Goal: Complete application form: Complete application form

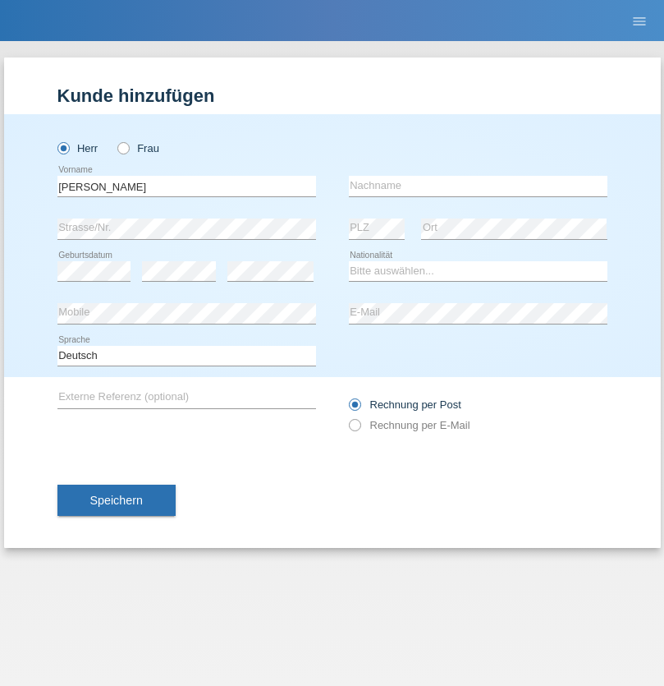
type input "[PERSON_NAME]"
click at [478, 186] on input "text" at bounding box center [478, 186] width 259 height 21
type input "[PERSON_NAME]"
select select "CH"
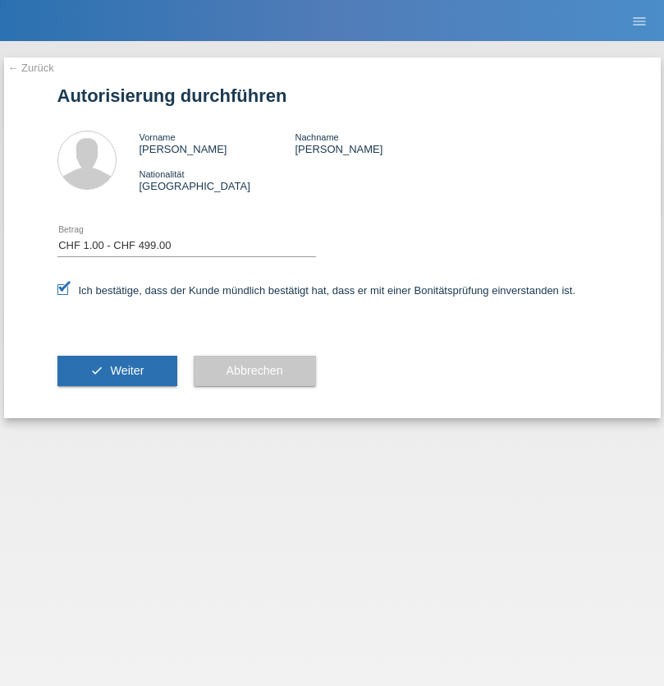
select select "1"
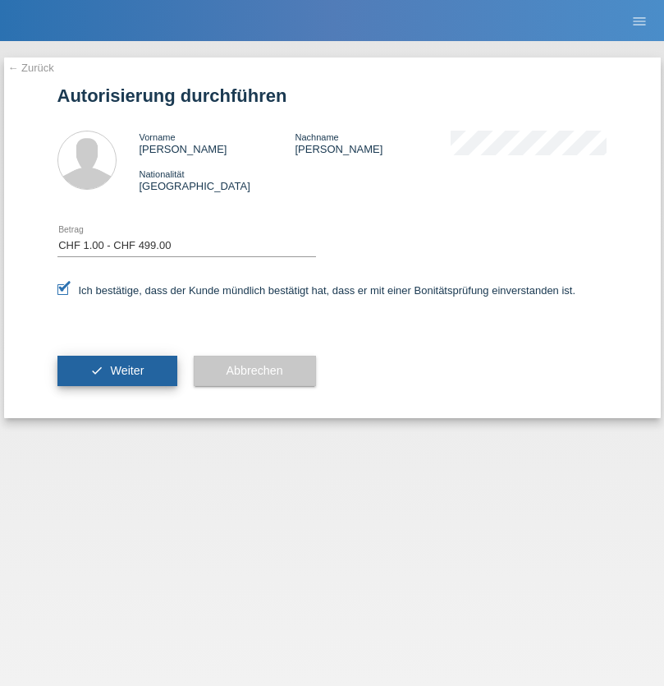
click at [117, 370] on span "Weiter" at bounding box center [127, 370] width 34 height 13
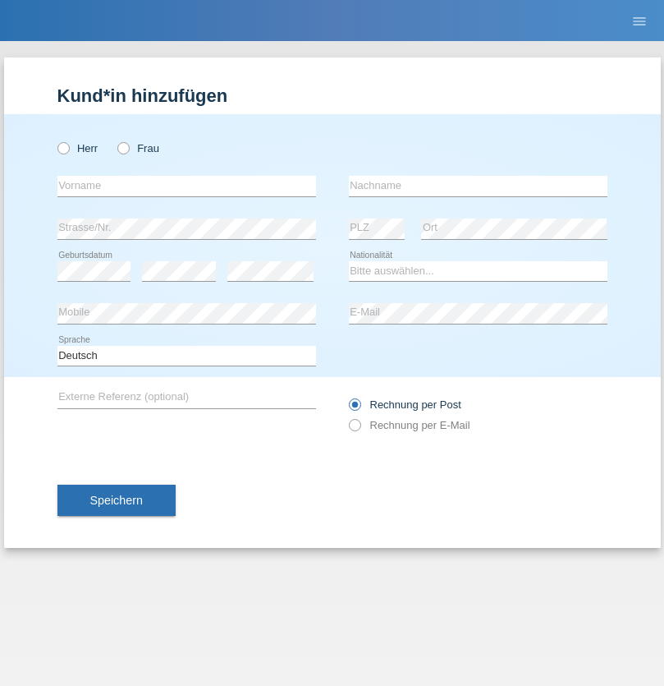
radio input "true"
click at [186, 186] on input "text" at bounding box center [186, 186] width 259 height 21
type input "[PERSON_NAME]"
click at [478, 186] on input "text" at bounding box center [478, 186] width 259 height 21
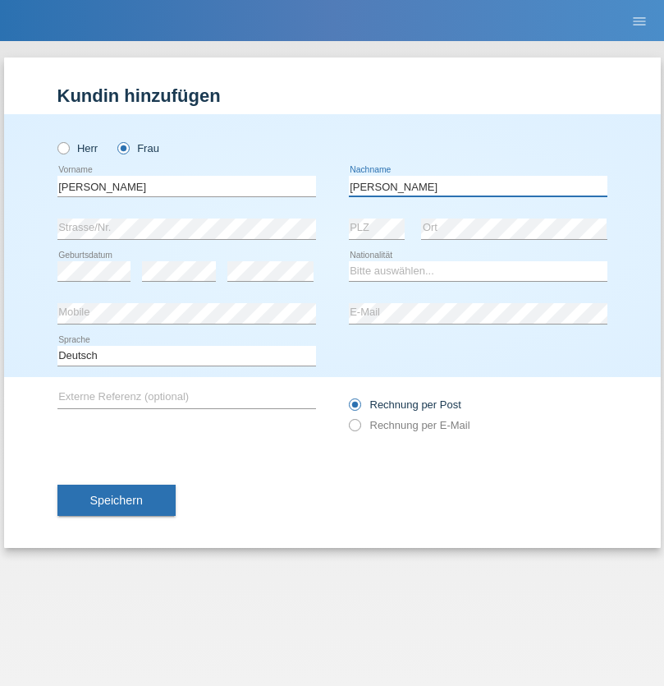
type input "Cantero"
select select "ES"
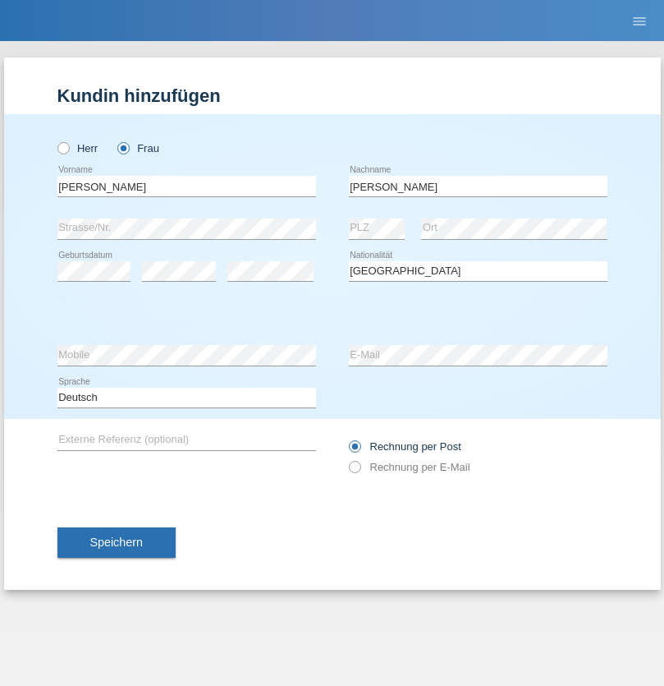
select select "C"
select select "01"
select select "05"
select select "2021"
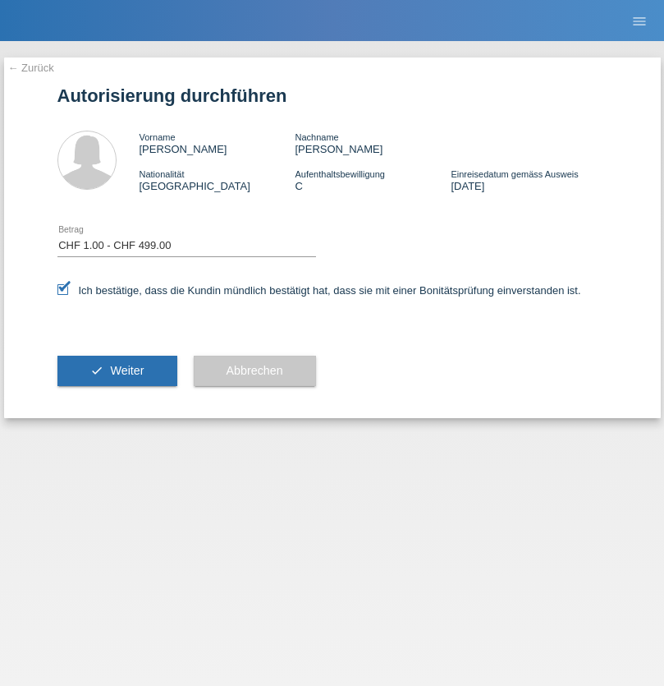
select select "1"
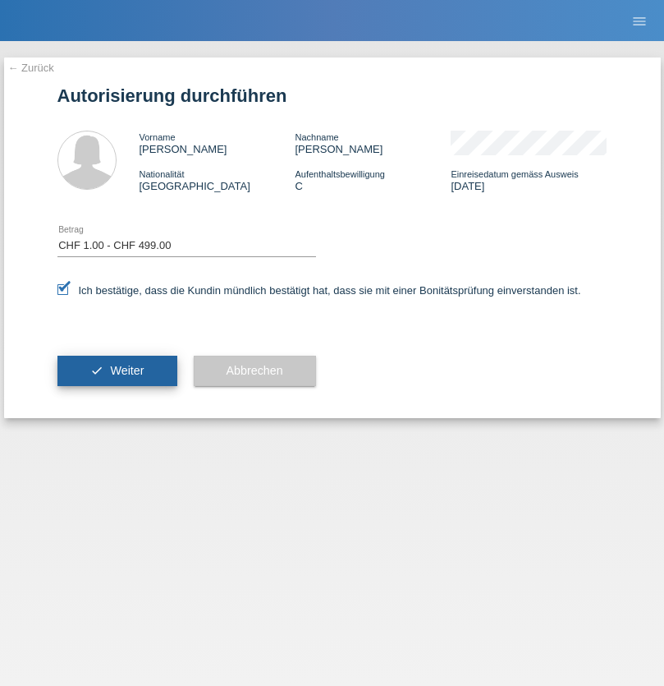
click at [117, 370] on span "Weiter" at bounding box center [127, 370] width 34 height 13
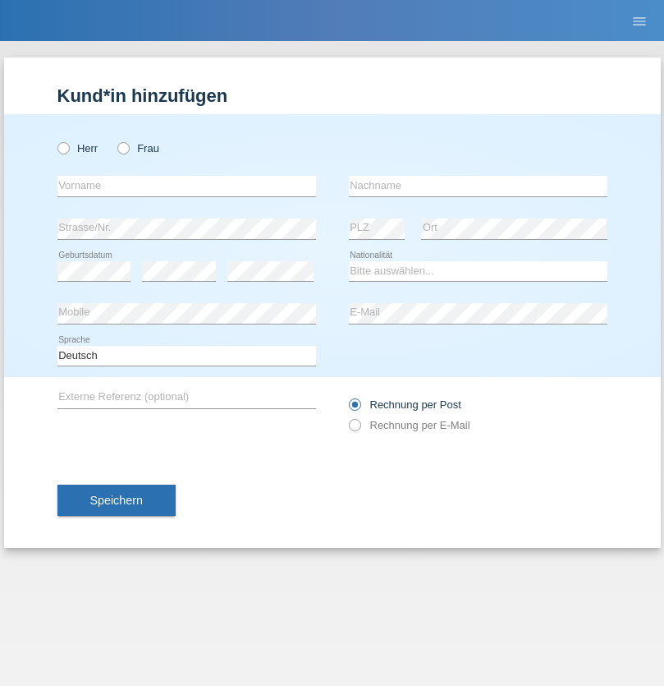
radio input "true"
click at [186, 186] on input "text" at bounding box center [186, 186] width 259 height 21
type input "[PERSON_NAME]"
click at [478, 186] on input "text" at bounding box center [478, 186] width 259 height 21
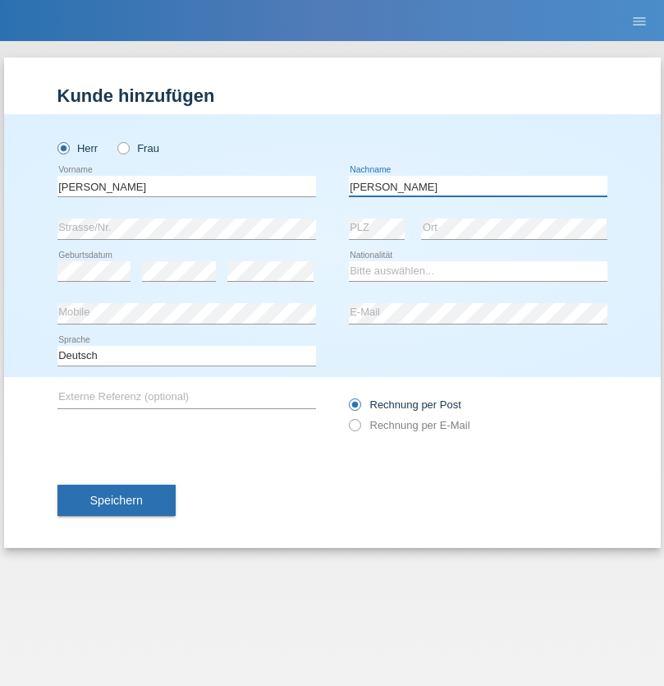
type input "[PERSON_NAME]"
select select "RS"
select select "C"
select select "24"
select select "08"
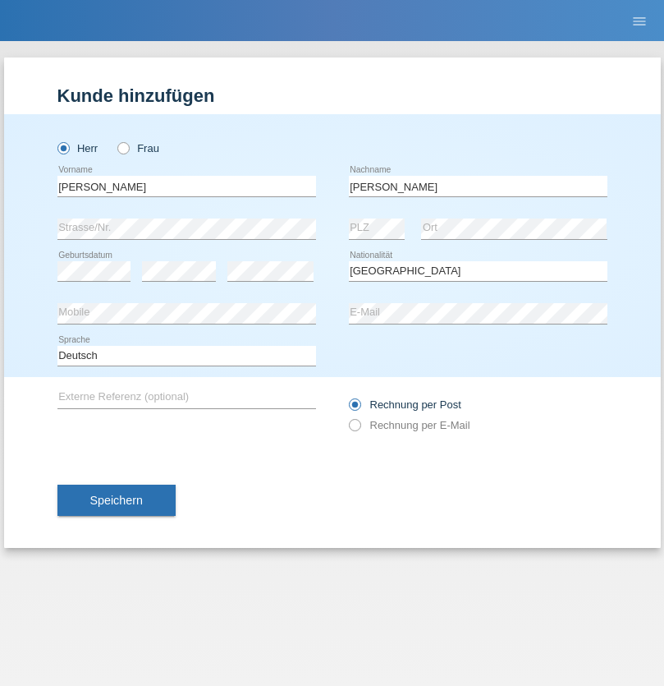
select select "1998"
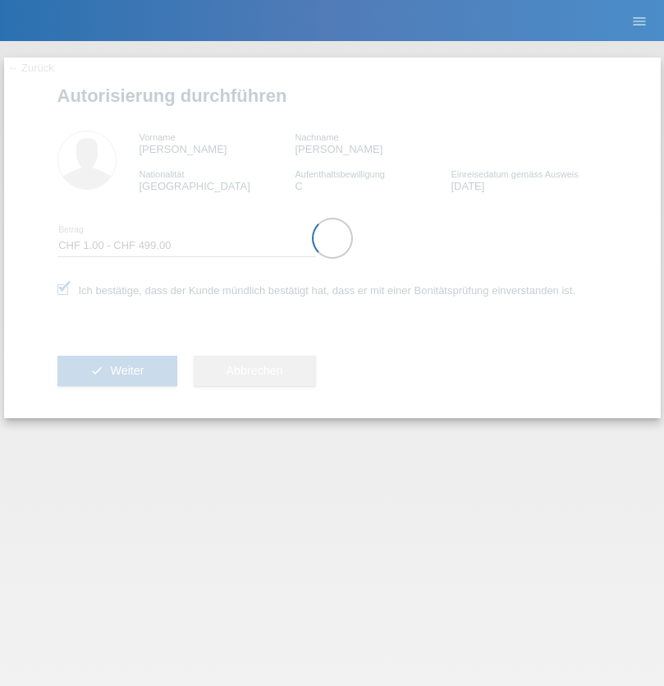
select select "1"
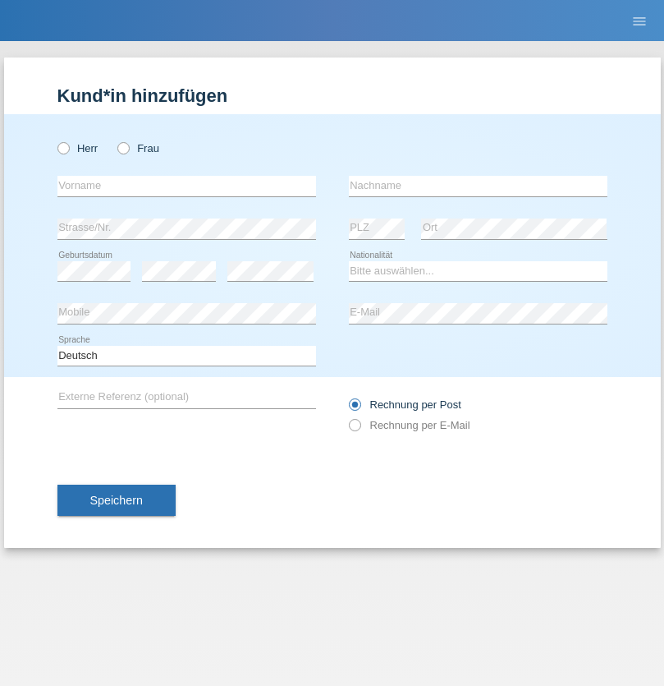
radio input "true"
click at [186, 186] on input "text" at bounding box center [186, 186] width 259 height 21
type input "Anaïs"
click at [478, 186] on input "text" at bounding box center [478, 186] width 259 height 21
type input "El mazouri boukhris"
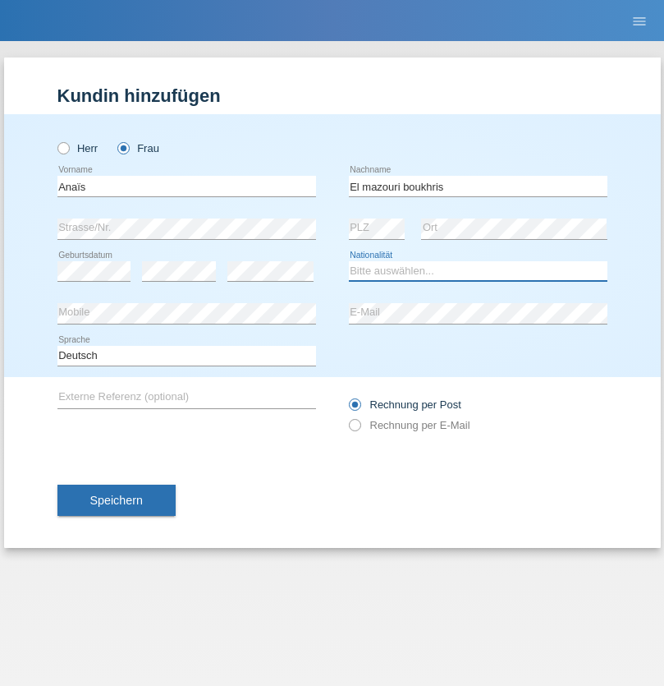
select select "IT"
select select "C"
select select "22"
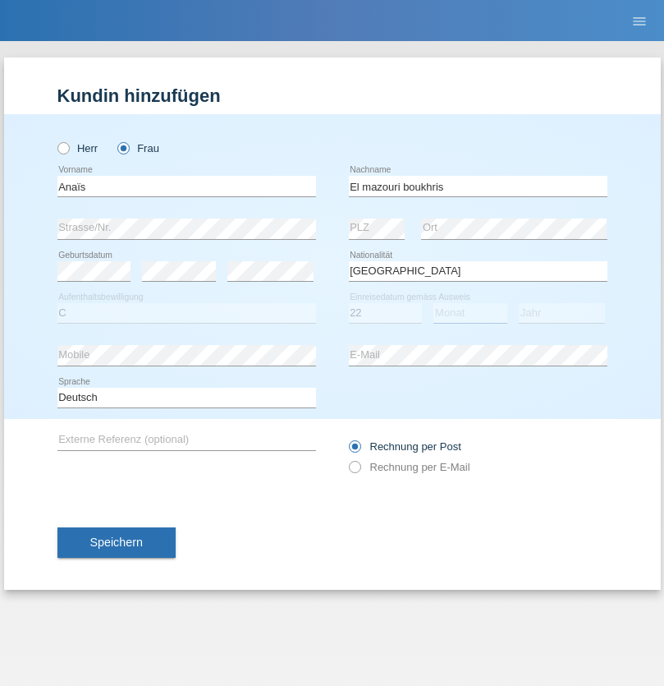
select select "02"
select select "2013"
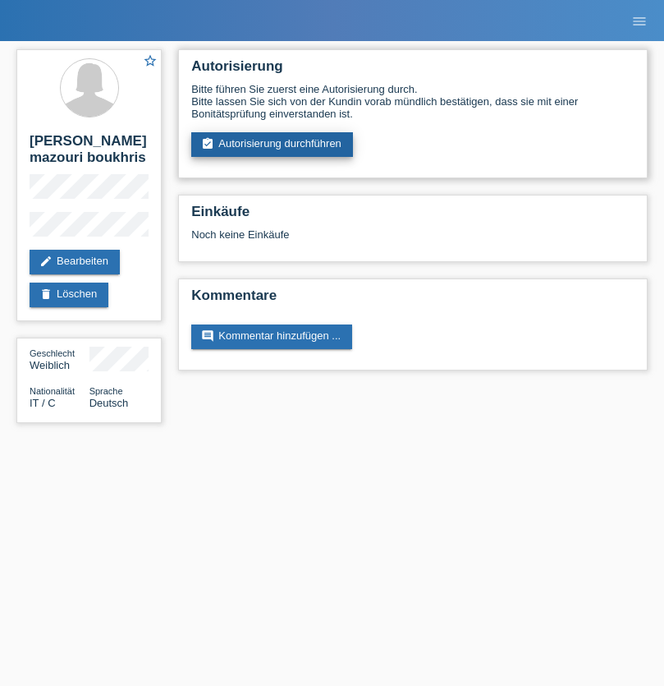
click at [273, 145] on link "assignment_turned_in Autorisierung durchführen" at bounding box center [272, 144] width 162 height 25
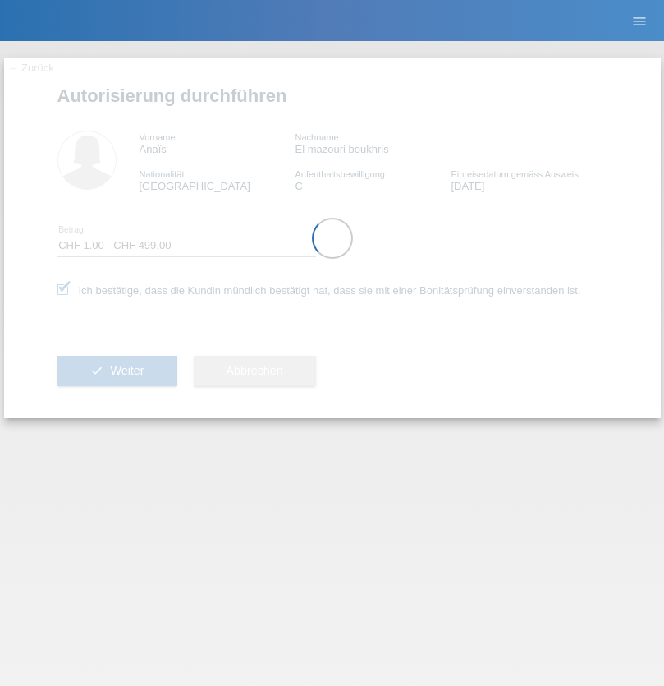
select select "1"
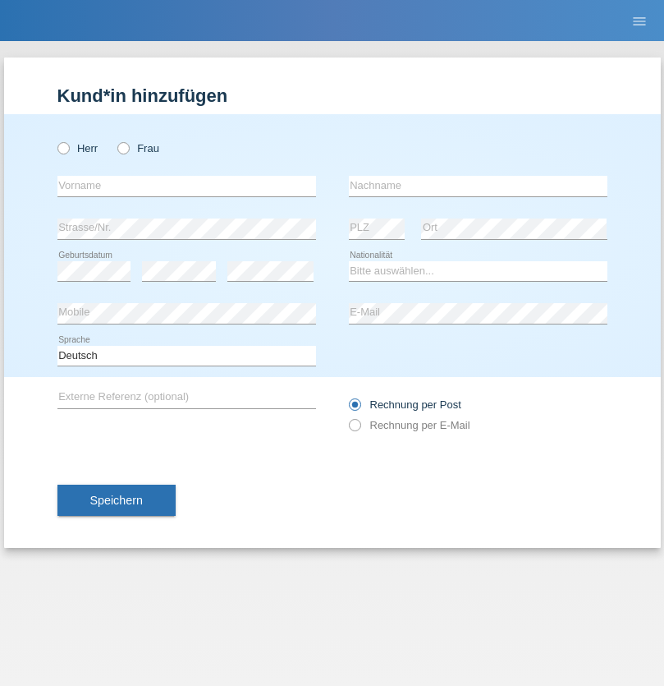
radio input "true"
click at [186, 186] on input "text" at bounding box center [186, 186] width 259 height 21
type input "Sabbre"
click at [478, 186] on input "text" at bounding box center [478, 186] width 259 height 21
type input "El mazouri boukhris"
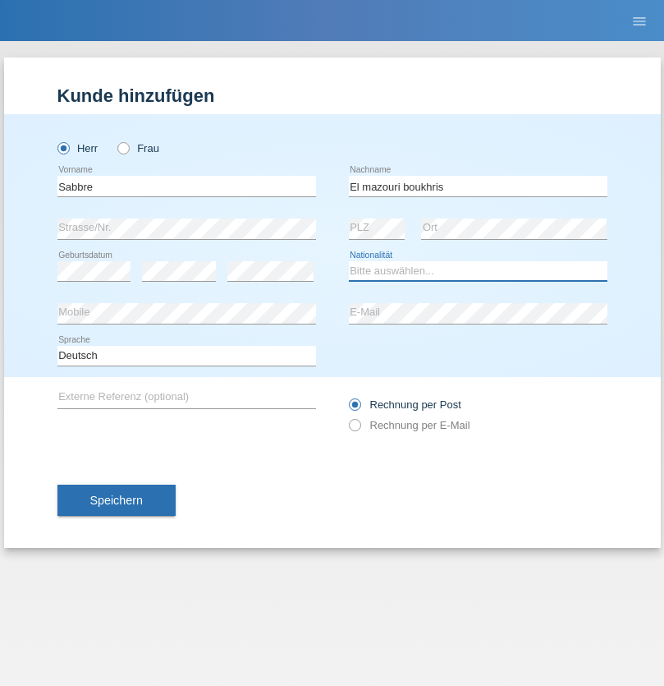
select select "ES"
select select "C"
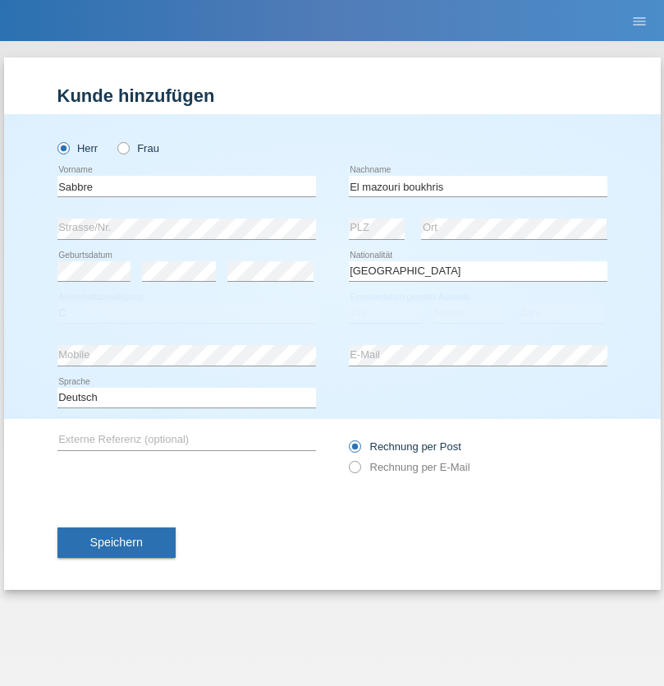
select select "19"
select select "08"
select select "2021"
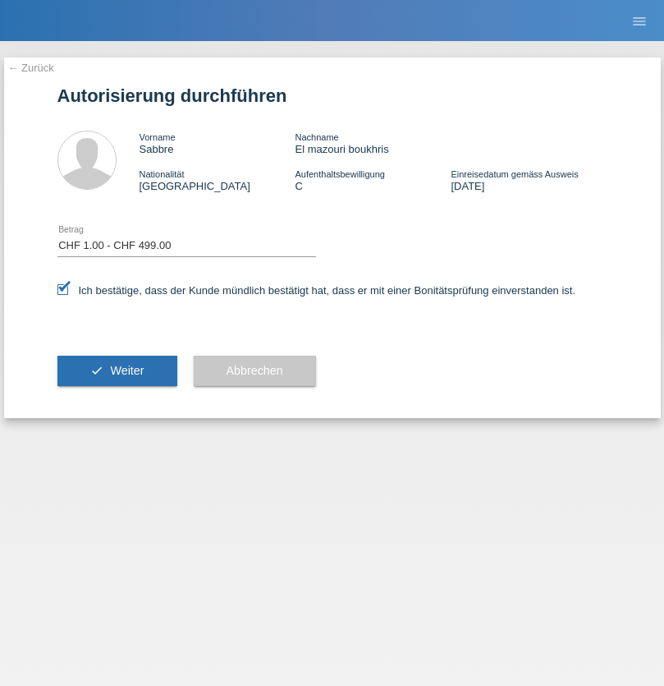
select select "1"
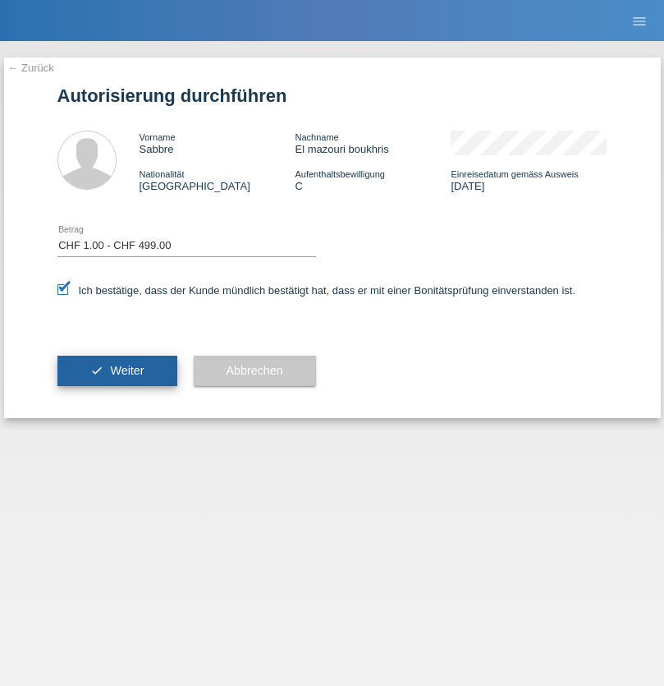
click at [117, 370] on span "Weiter" at bounding box center [127, 370] width 34 height 13
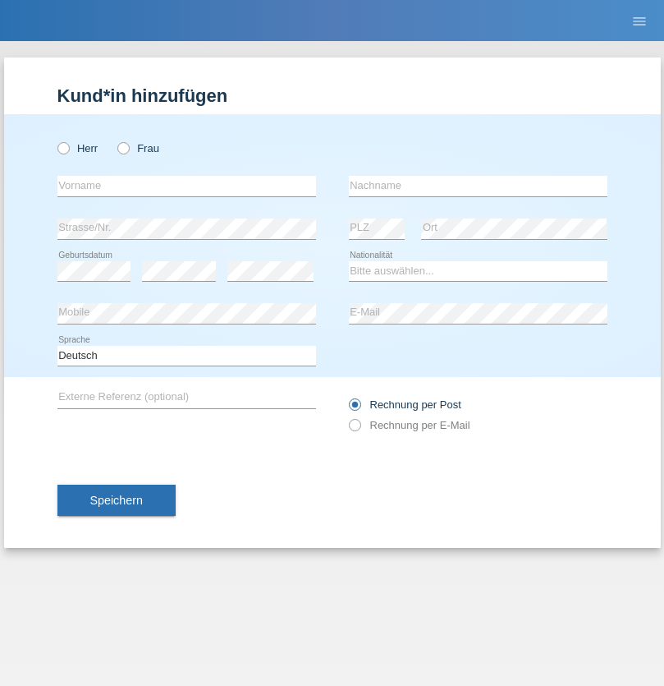
radio input "true"
click at [186, 186] on input "text" at bounding box center [186, 186] width 259 height 21
type input "[PERSON_NAME]"
click at [478, 186] on input "text" at bounding box center [478, 186] width 259 height 21
type input "Ignác"
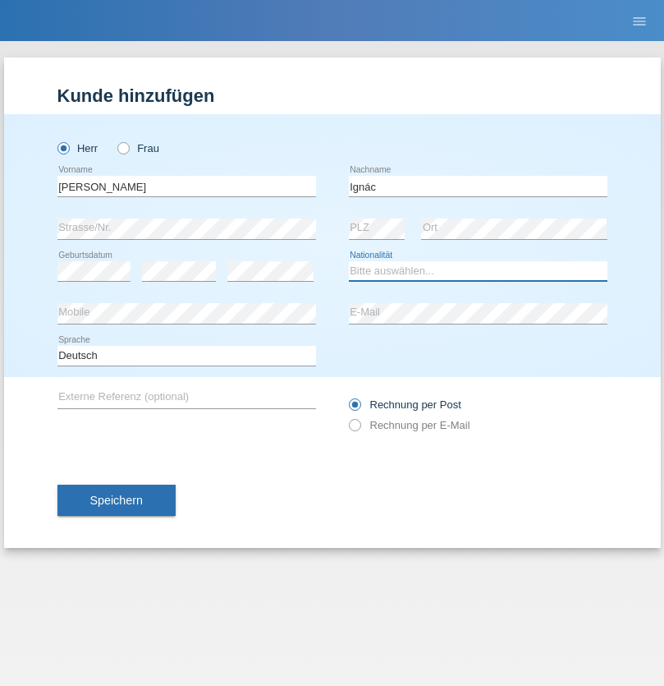
select select "CH"
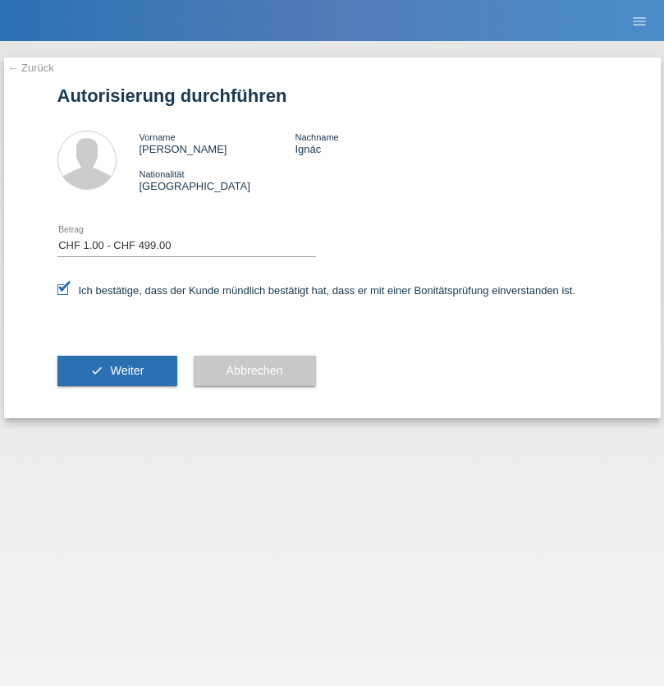
select select "1"
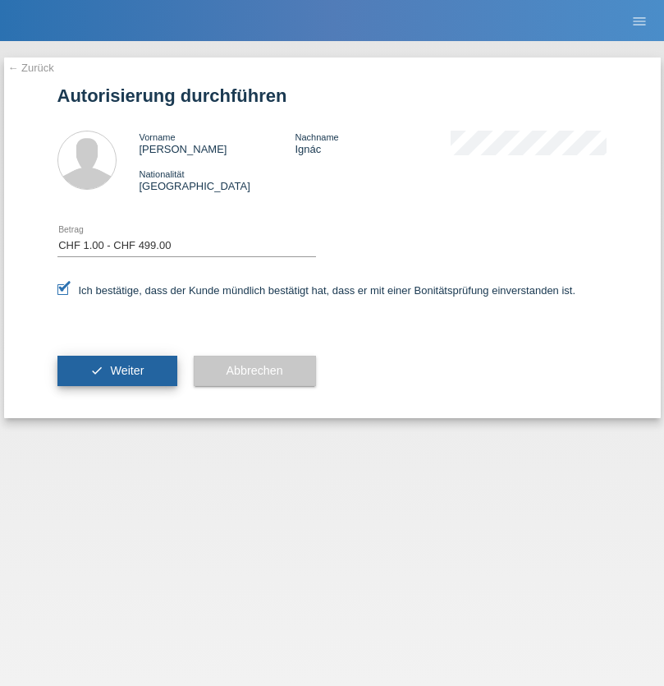
click at [117, 370] on span "Weiter" at bounding box center [127, 370] width 34 height 13
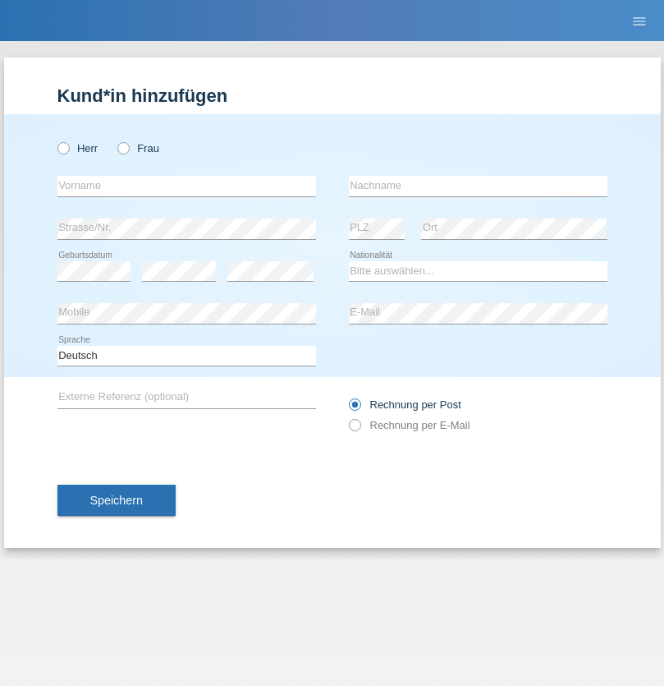
radio input "true"
click at [186, 186] on input "text" at bounding box center [186, 186] width 259 height 21
type input "Marc"
click at [478, 186] on input "text" at bounding box center [478, 186] width 259 height 21
type input "Ambord"
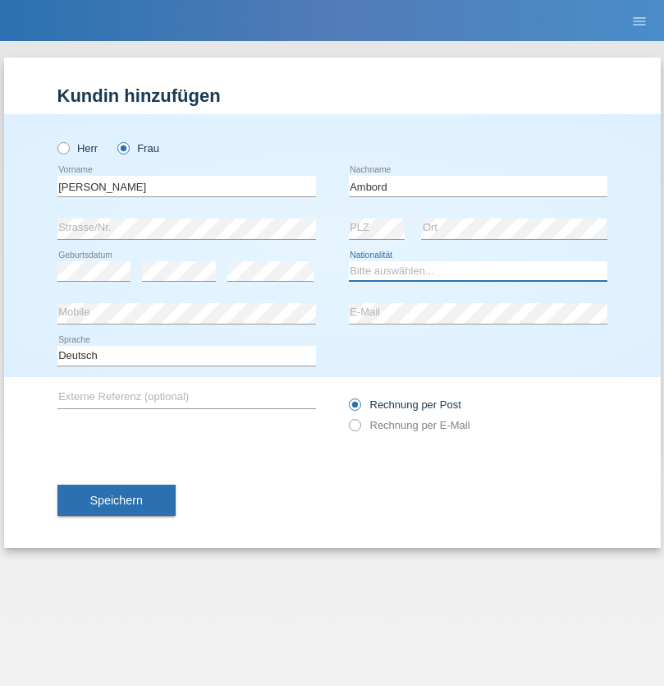
select select "CH"
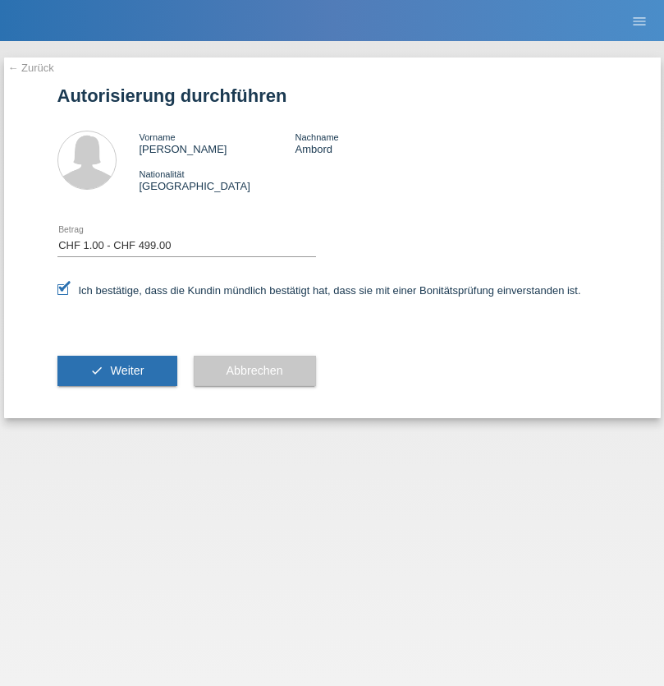
select select "1"
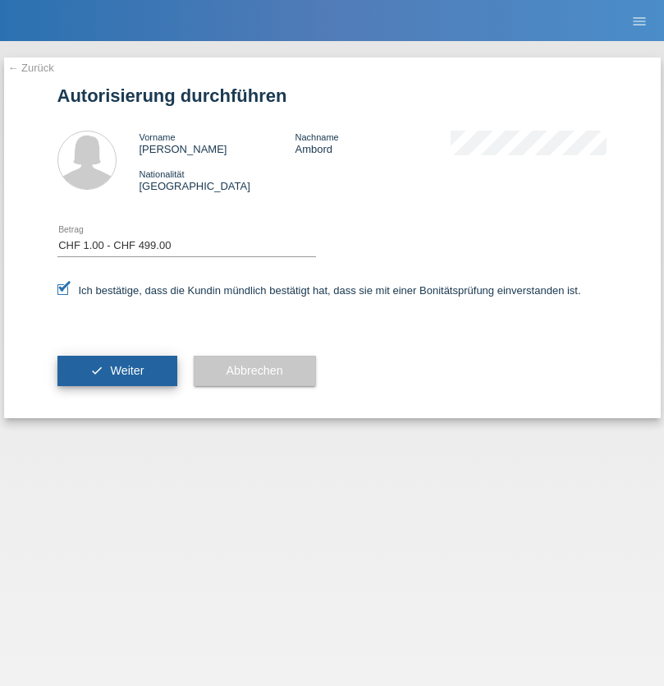
click at [117, 370] on span "Weiter" at bounding box center [127, 370] width 34 height 13
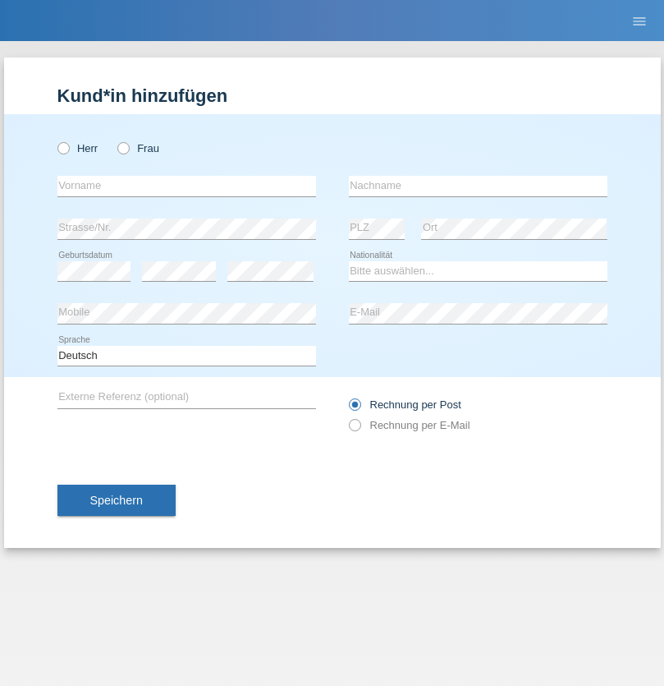
radio input "true"
click at [186, 186] on input "text" at bounding box center [186, 186] width 259 height 21
type input "[PERSON_NAME]"
click at [478, 186] on input "text" at bounding box center [478, 186] width 259 height 21
type input "Bíró"
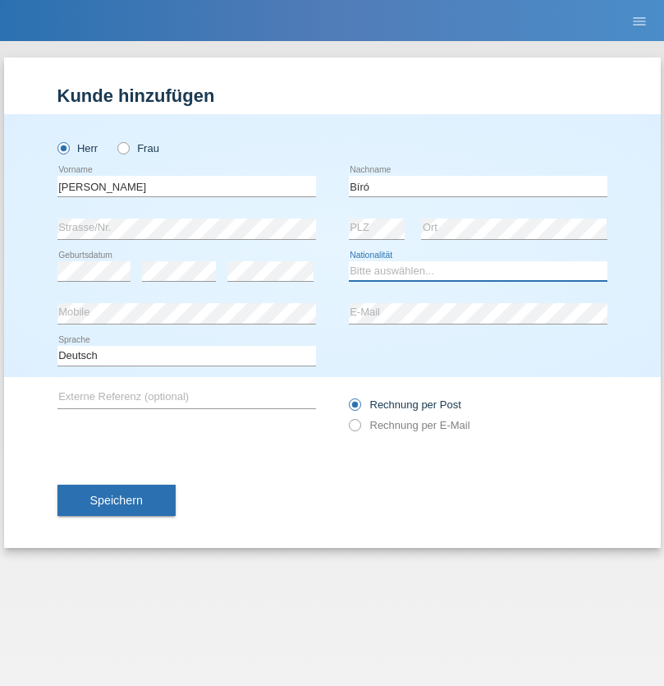
select select "HU"
select select "C"
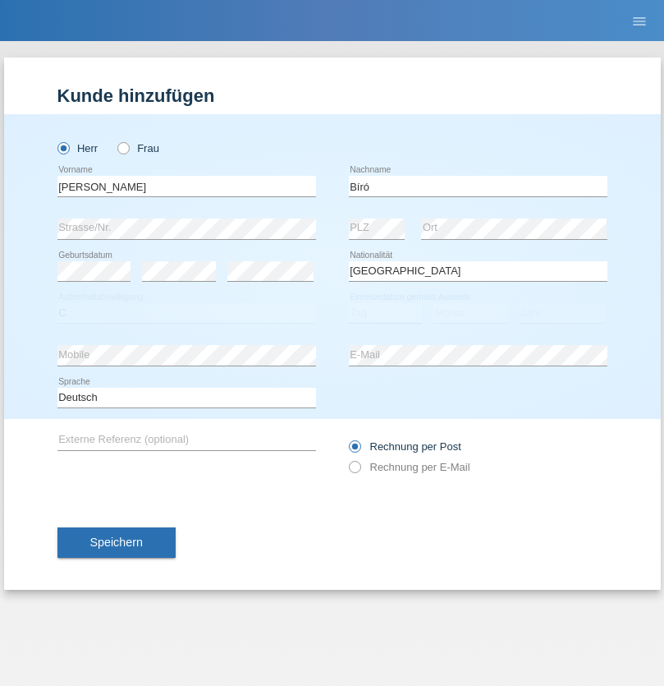
select select "17"
select select "06"
select select "2018"
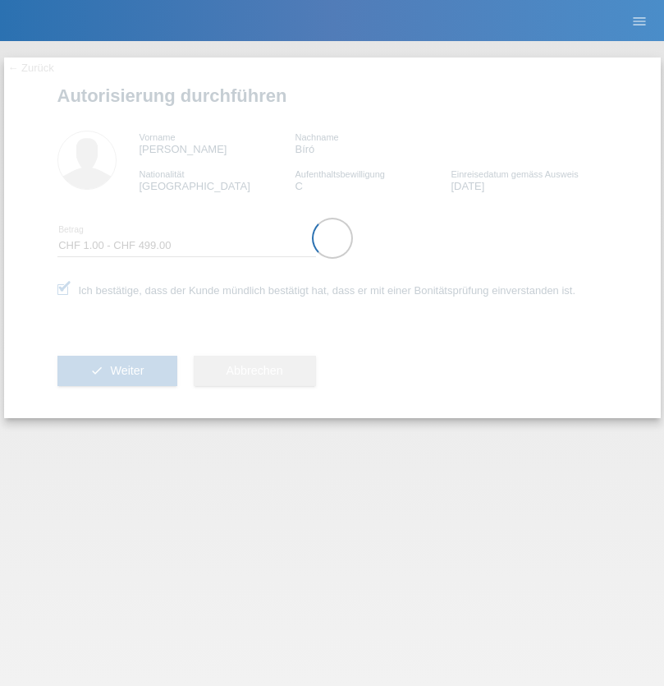
select select "1"
